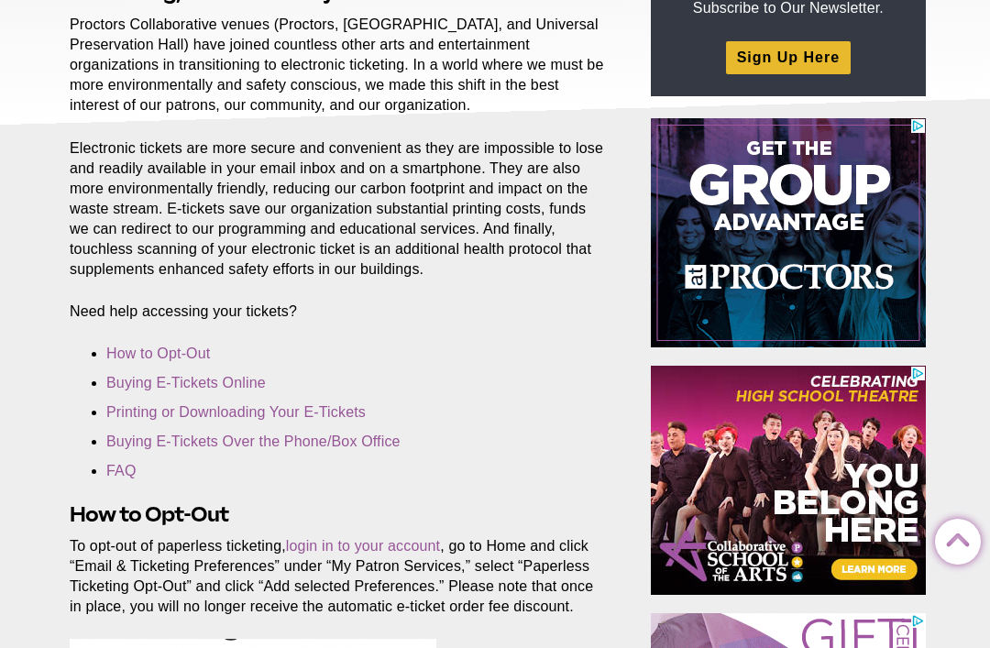
scroll to position [301, 0]
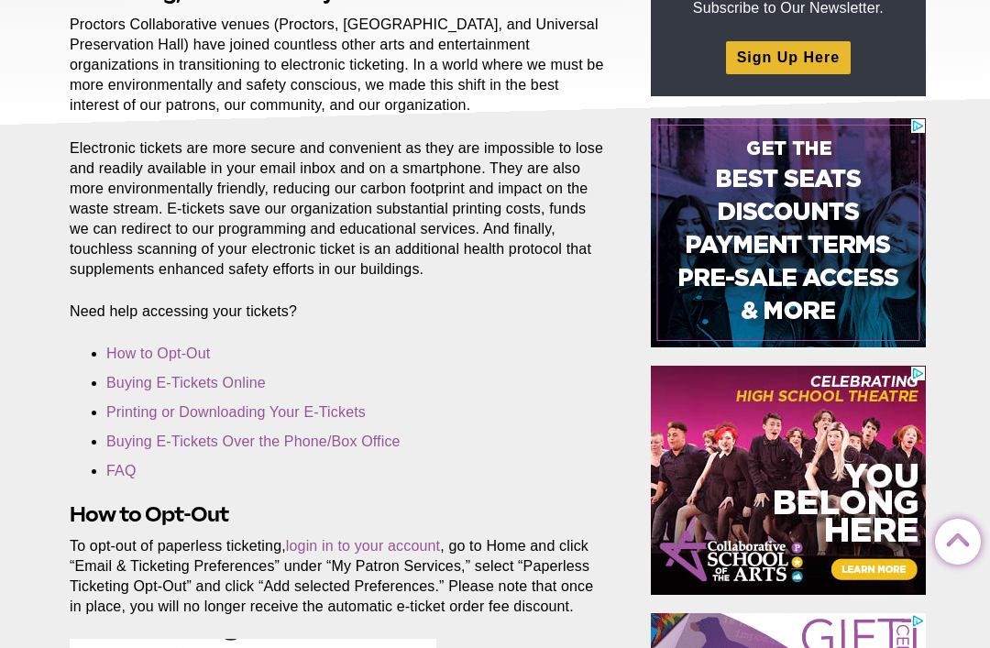
click at [131, 412] on link "Printing or Downloading Your E-Tickets" at bounding box center [235, 412] width 259 height 16
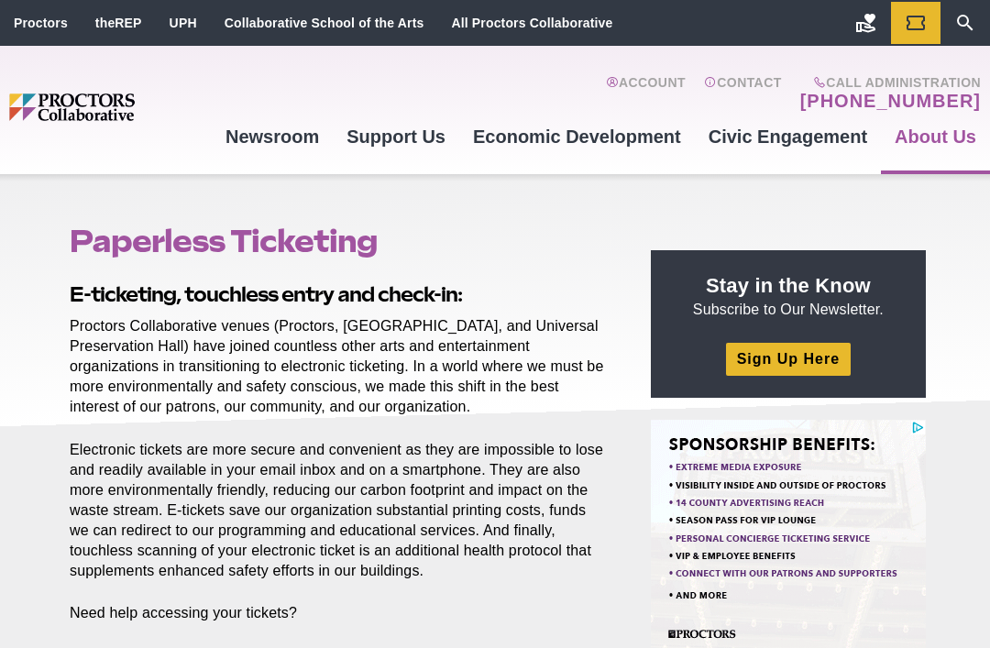
click at [660, 81] on link "Account" at bounding box center [646, 93] width 80 height 37
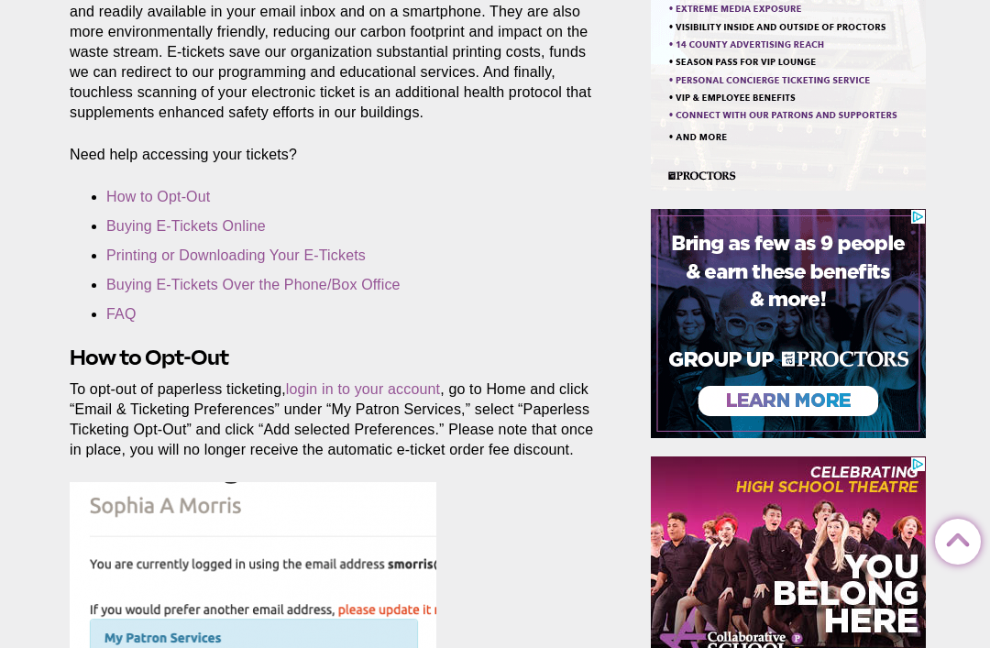
scroll to position [458, 0]
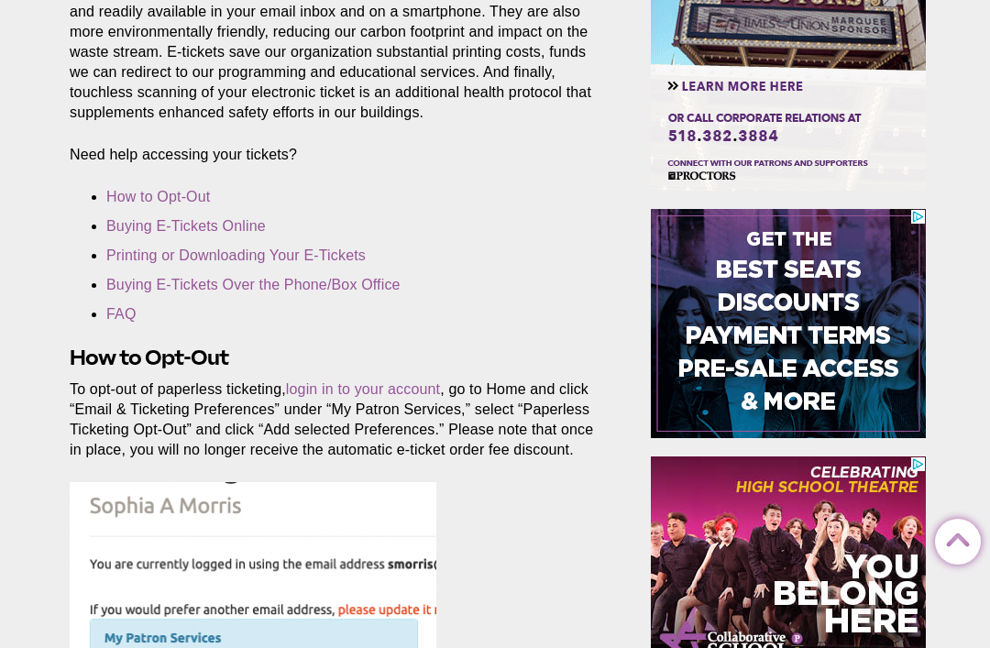
click at [225, 257] on link "Printing or Downloading Your E-Tickets" at bounding box center [235, 255] width 259 height 16
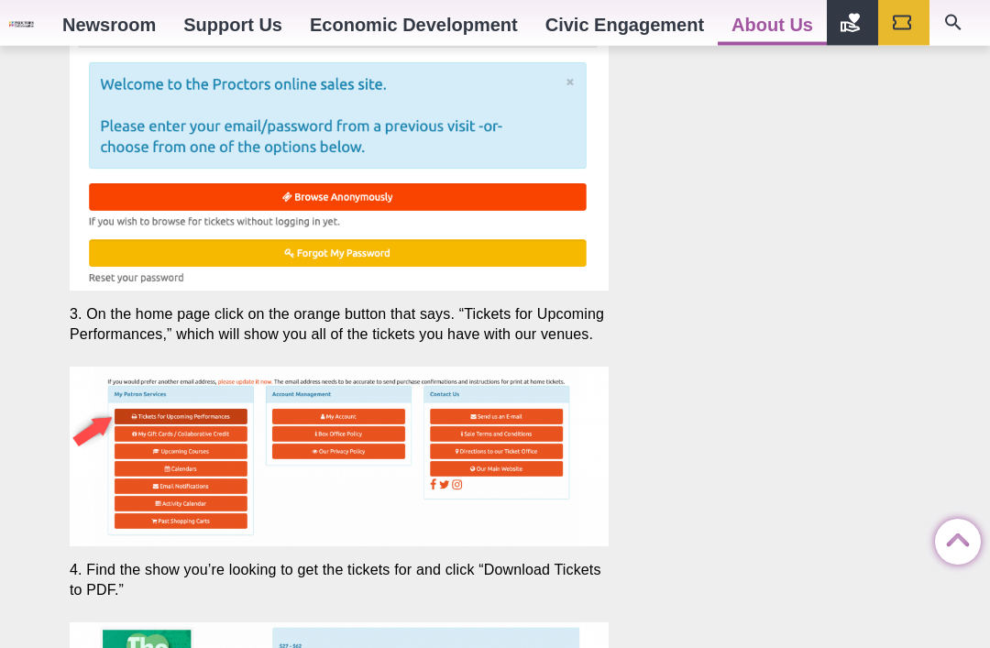
scroll to position [3986, 0]
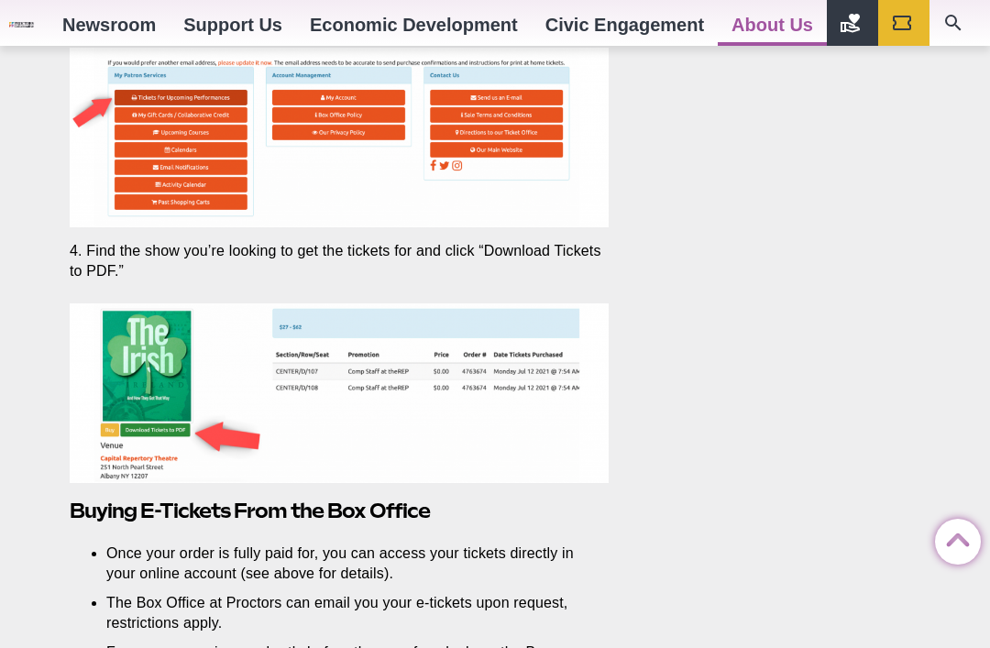
scroll to position [4356, 0]
